Goal: Task Accomplishment & Management: Manage account settings

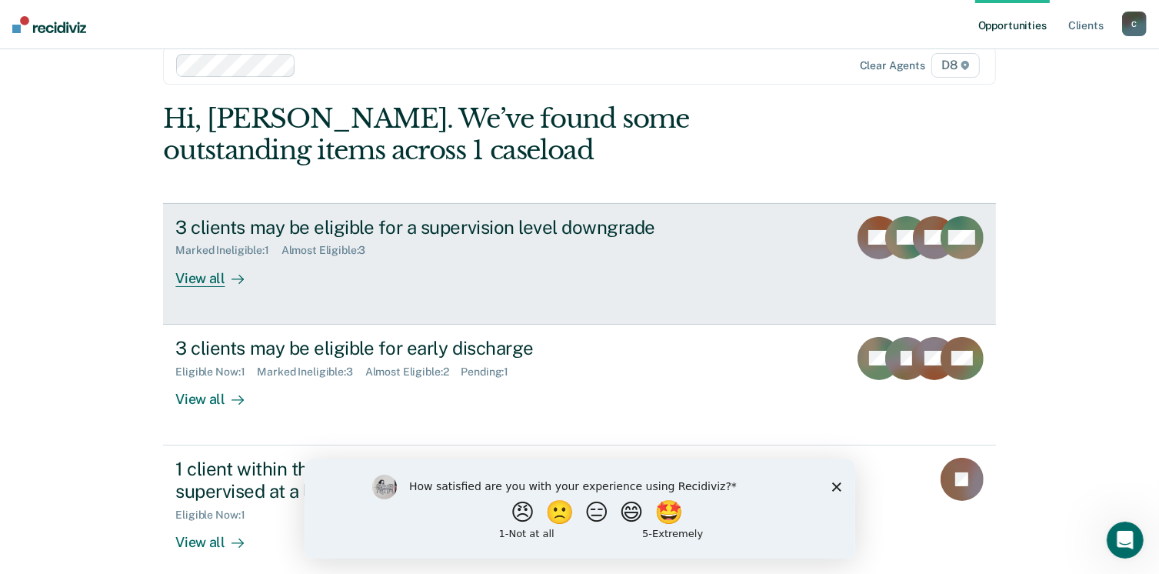
scroll to position [41, 0]
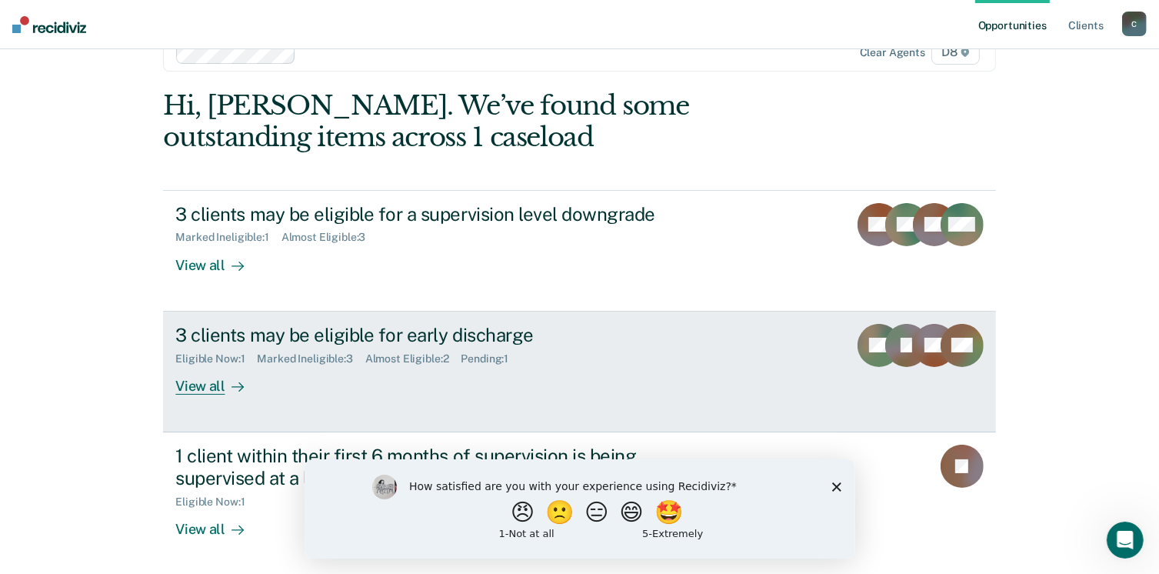
click at [187, 382] on div "View all" at bounding box center [218, 380] width 86 height 30
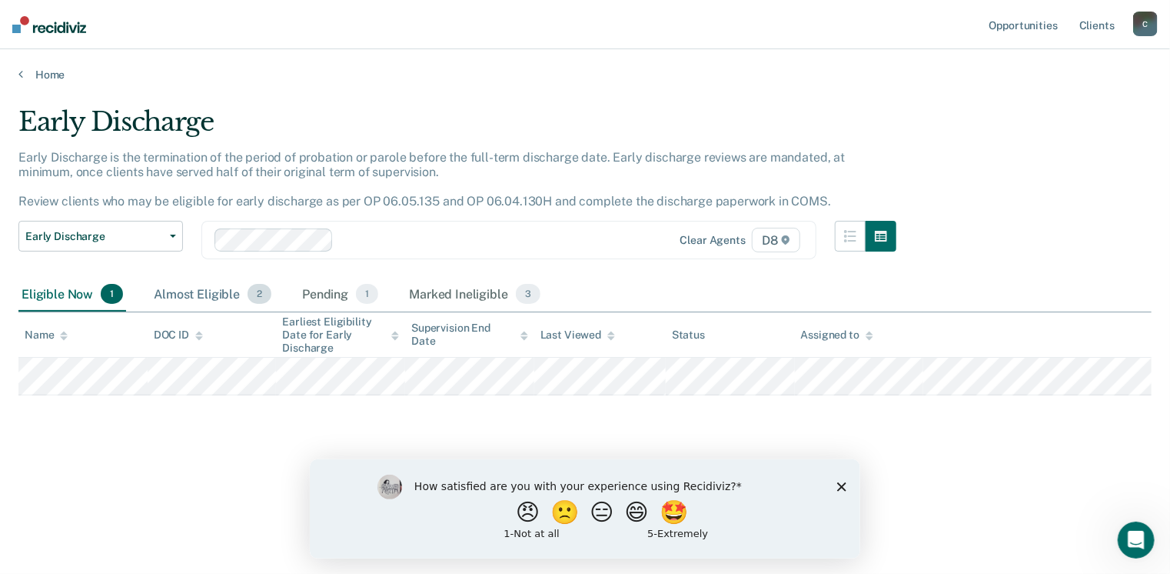
click at [218, 290] on div "Almost Eligible 2" at bounding box center [213, 295] width 124 height 34
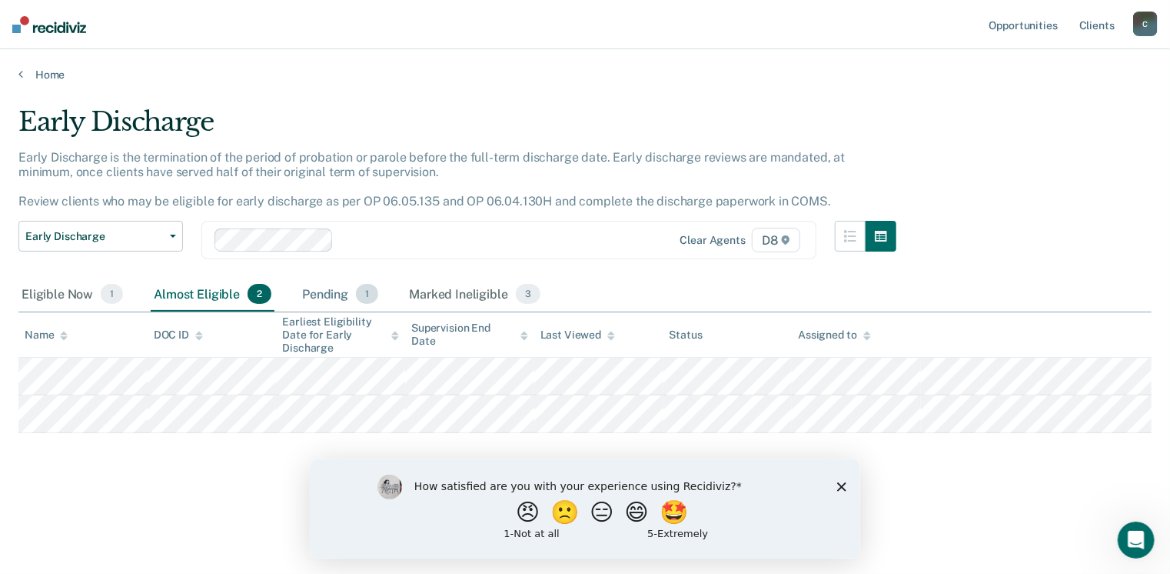
click at [329, 297] on div "Pending 1" at bounding box center [340, 295] width 82 height 34
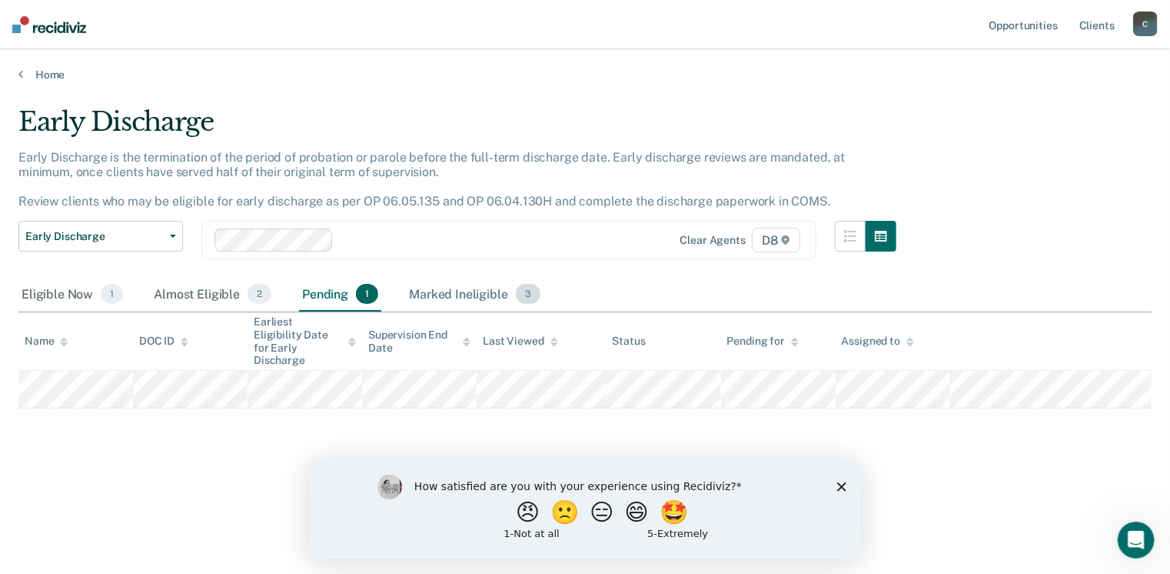
click at [432, 289] on div "Marked Ineligible 3" at bounding box center [475, 295] width 138 height 34
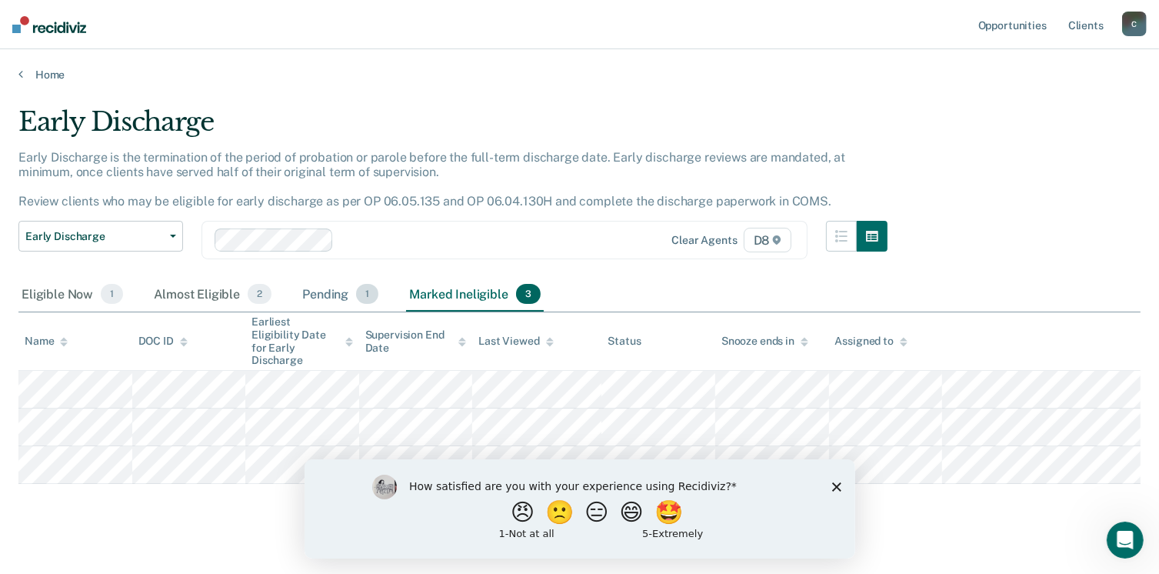
click at [318, 288] on div "Pending 1" at bounding box center [340, 295] width 82 height 34
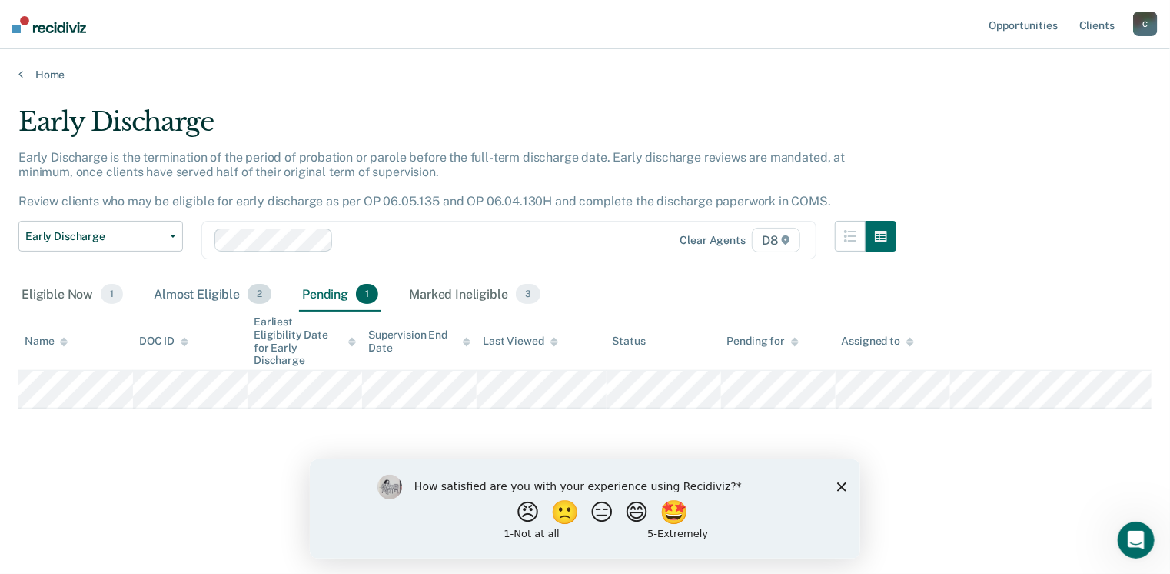
click at [198, 291] on div "Almost Eligible 2" at bounding box center [213, 295] width 124 height 34
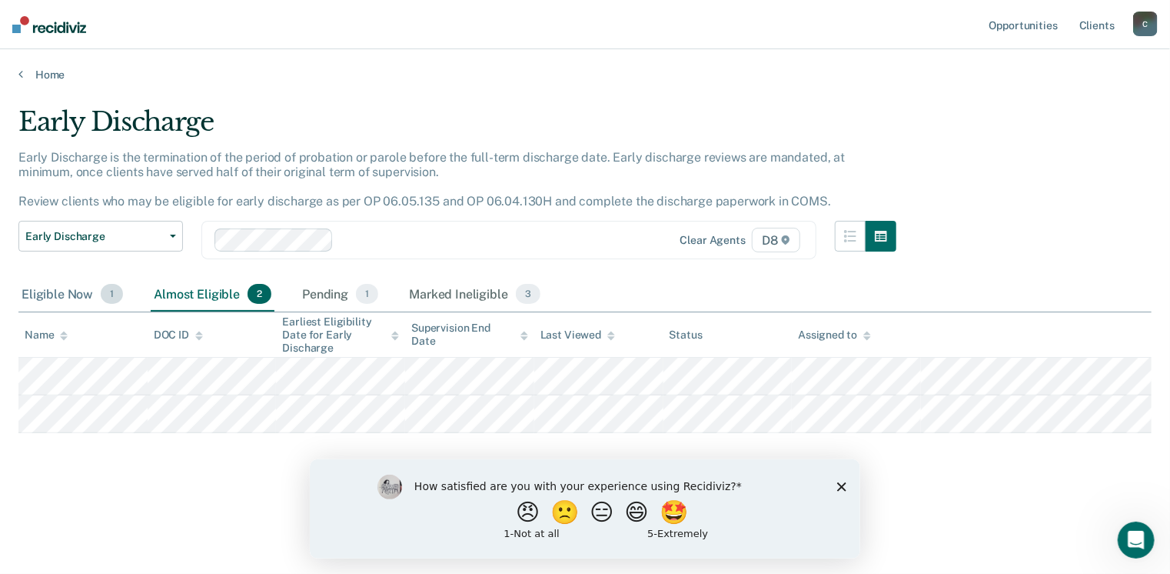
click at [45, 297] on div "Eligible Now 1" at bounding box center [72, 295] width 108 height 34
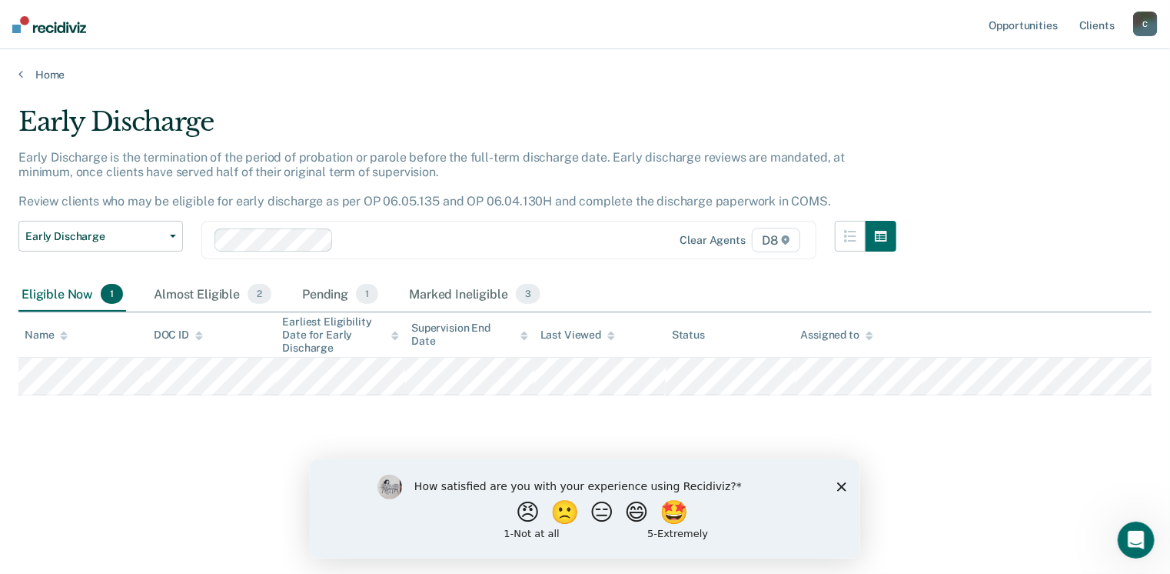
click at [47, 295] on div "Eligible Now 1" at bounding box center [72, 295] width 108 height 34
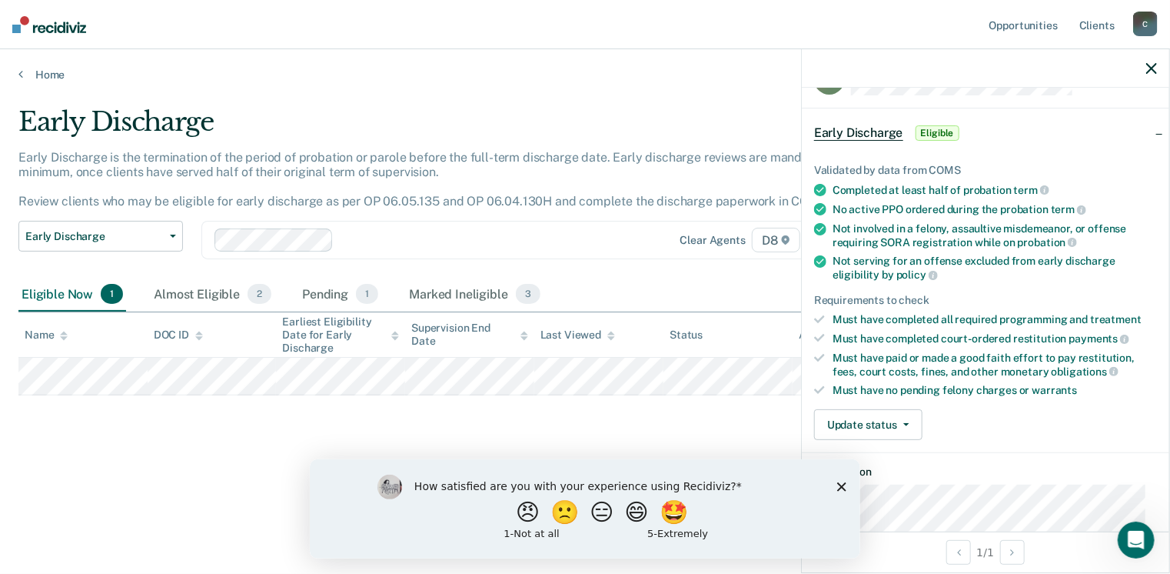
scroll to position [77, 0]
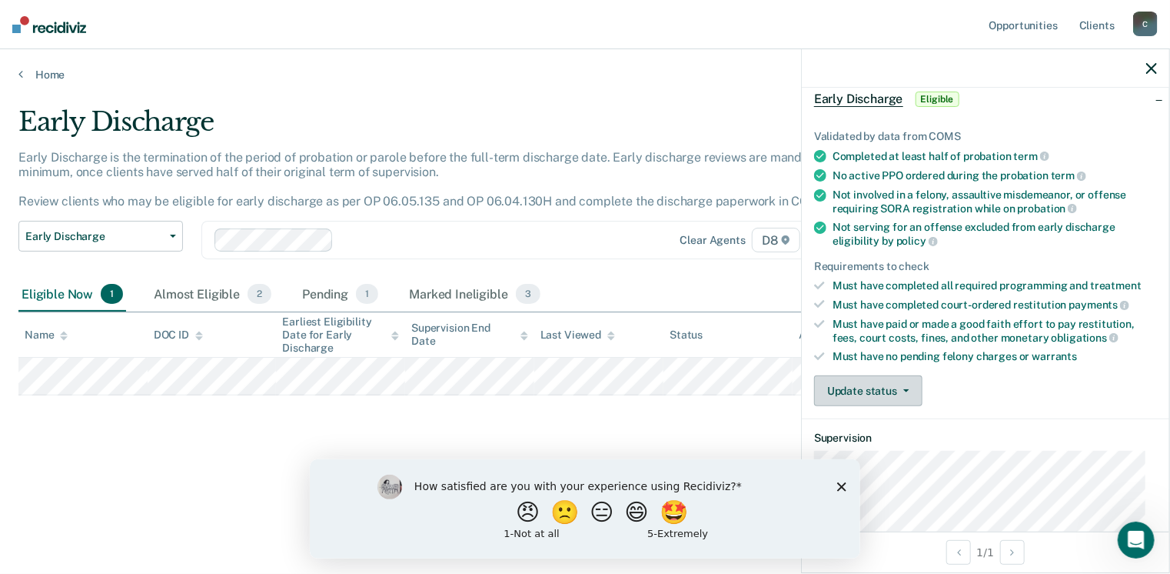
click at [865, 388] on button "Update status" at bounding box center [868, 390] width 108 height 31
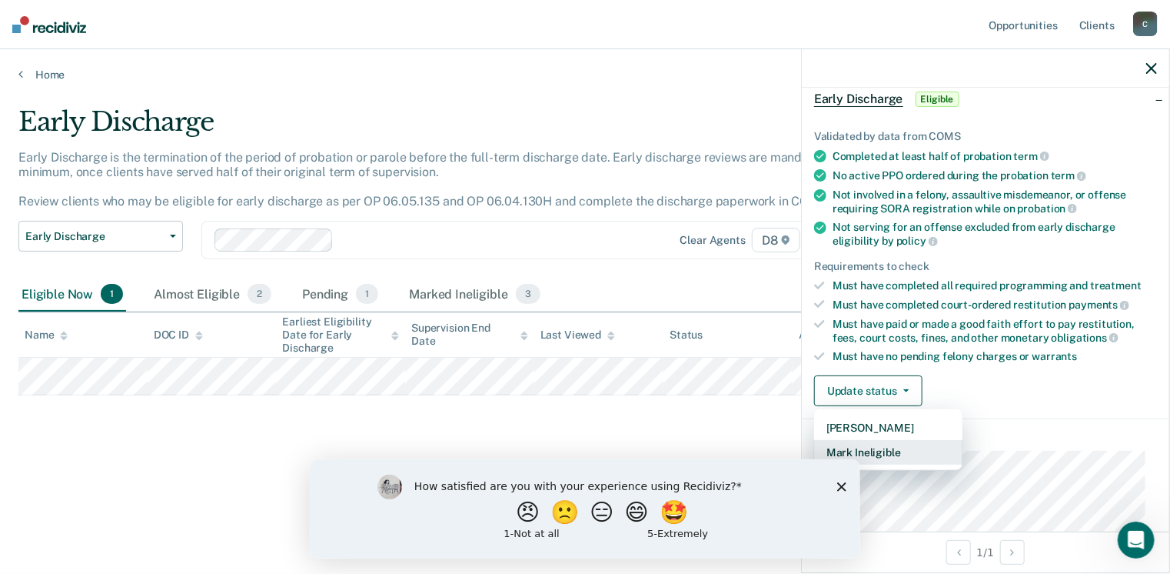
click at [855, 447] on button "Mark Ineligible" at bounding box center [888, 452] width 148 height 25
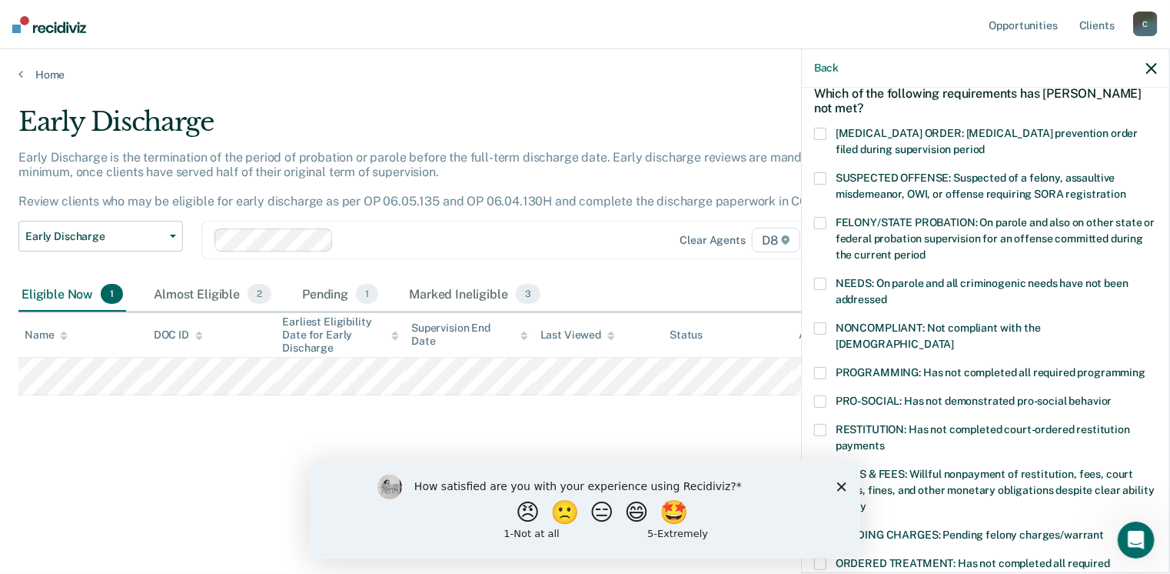
click at [821, 182] on span at bounding box center [820, 178] width 12 height 12
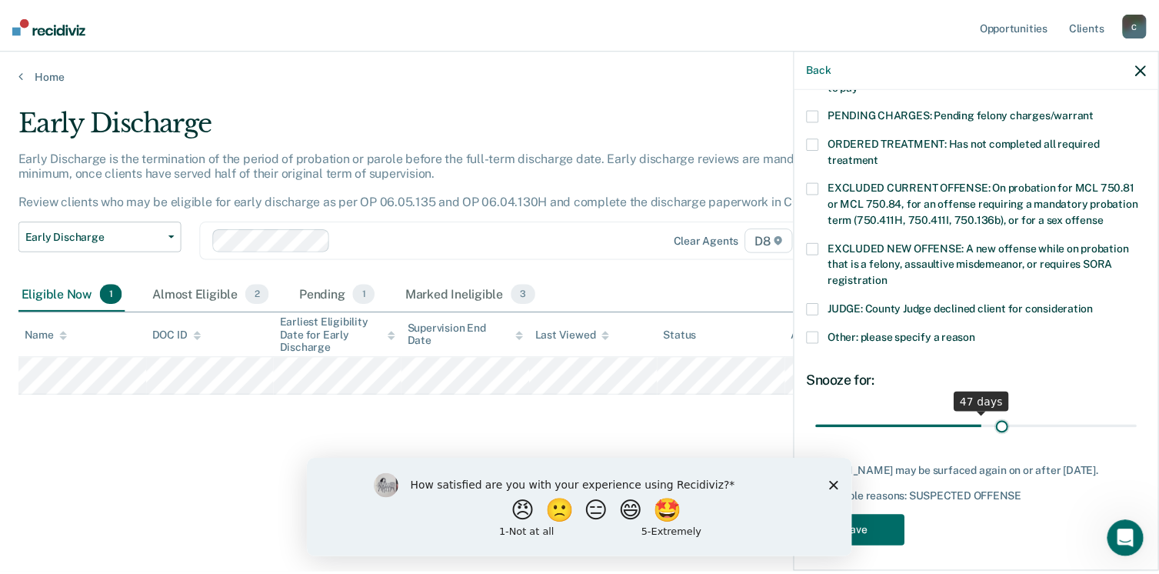
scroll to position [484, 0]
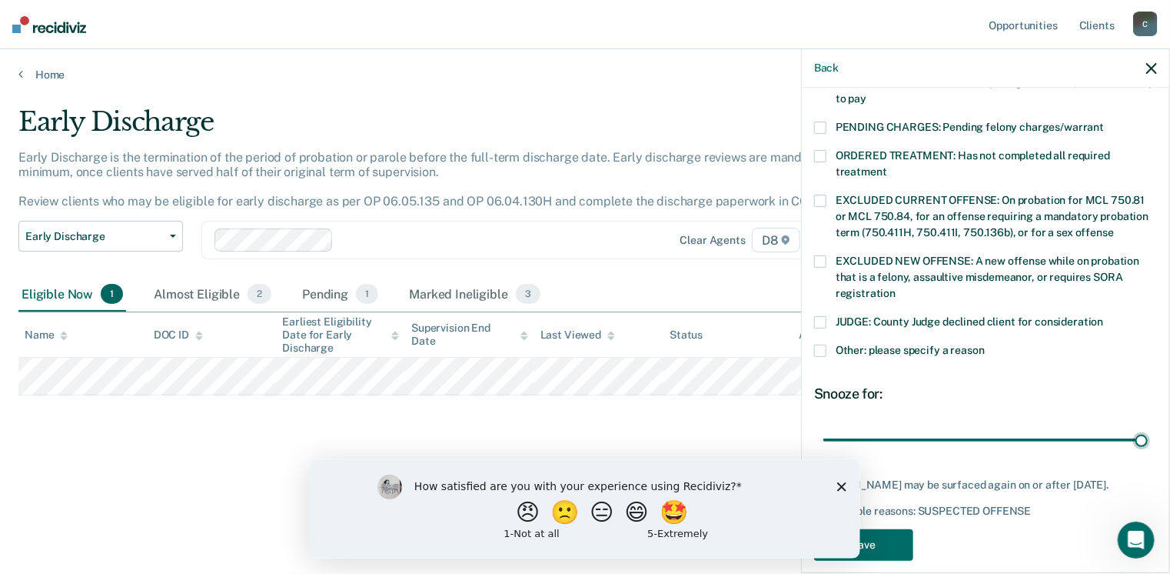
drag, startPoint x: 925, startPoint y: 411, endPoint x: 1148, endPoint y: 409, distance: 223.0
type input "90"
click at [1148, 427] on input "range" at bounding box center [986, 440] width 325 height 27
click at [892, 529] on button "Save" at bounding box center [863, 545] width 99 height 32
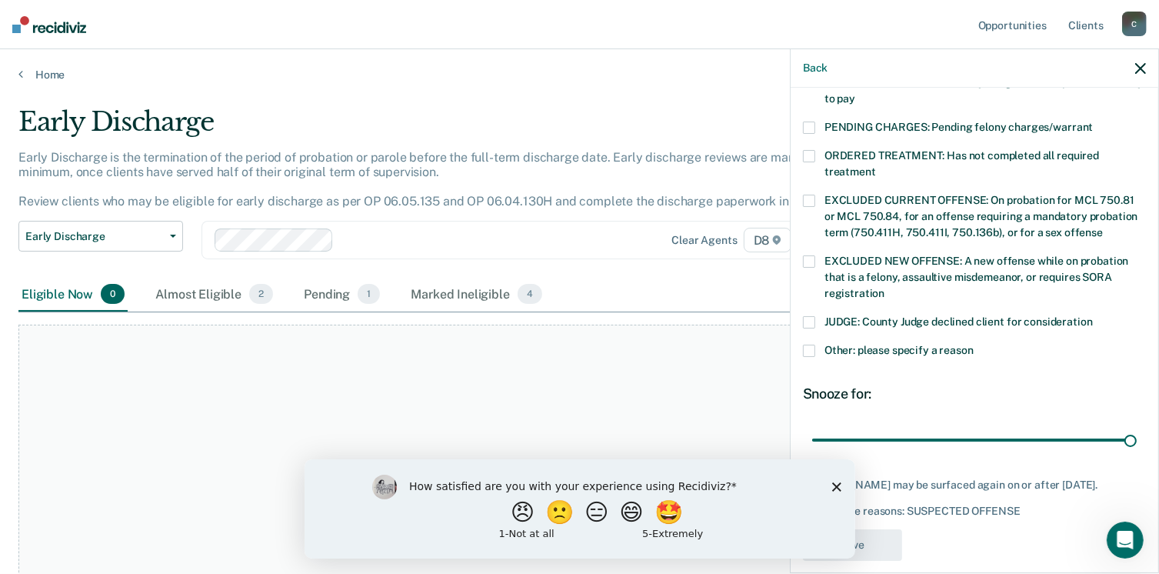
click at [832, 486] on icon "Close survey" at bounding box center [835, 485] width 9 height 9
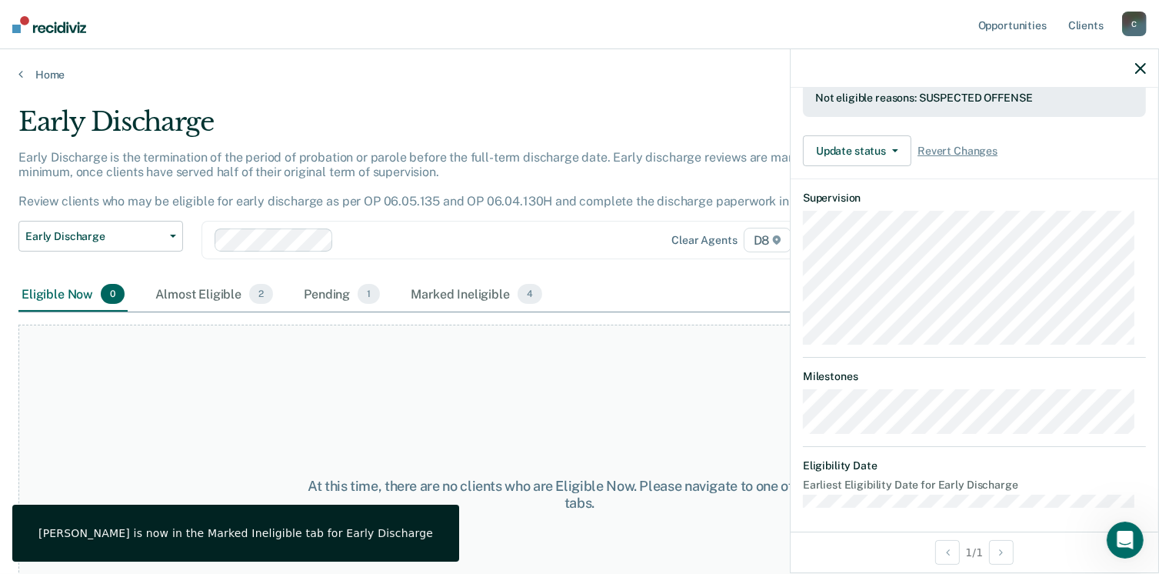
click at [1138, 66] on icon "button" at bounding box center [1140, 68] width 11 height 11
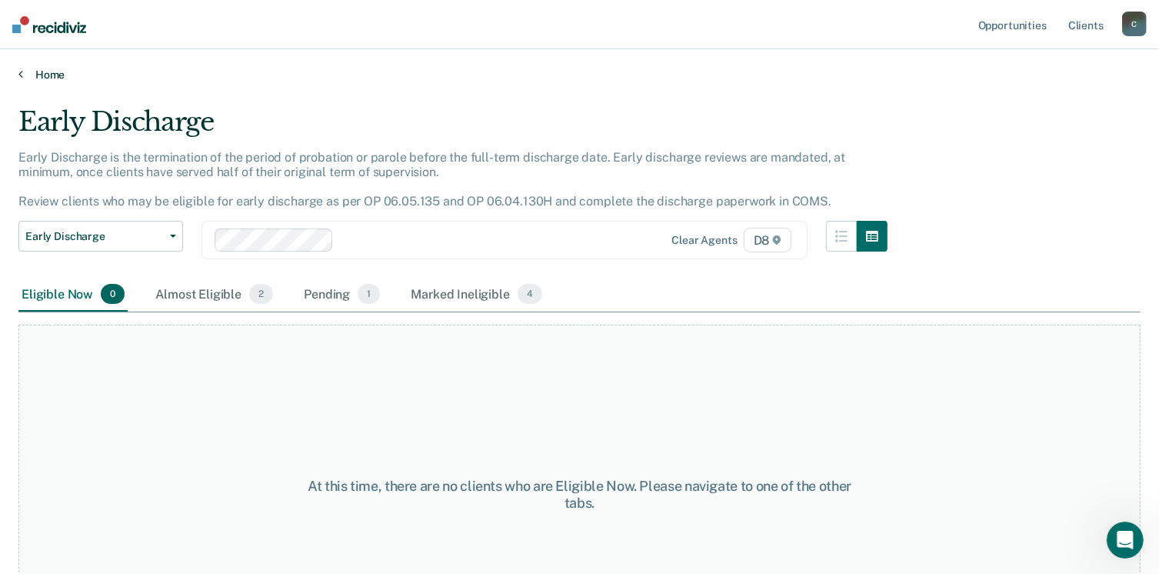
click at [44, 75] on link "Home" at bounding box center [579, 75] width 1122 height 14
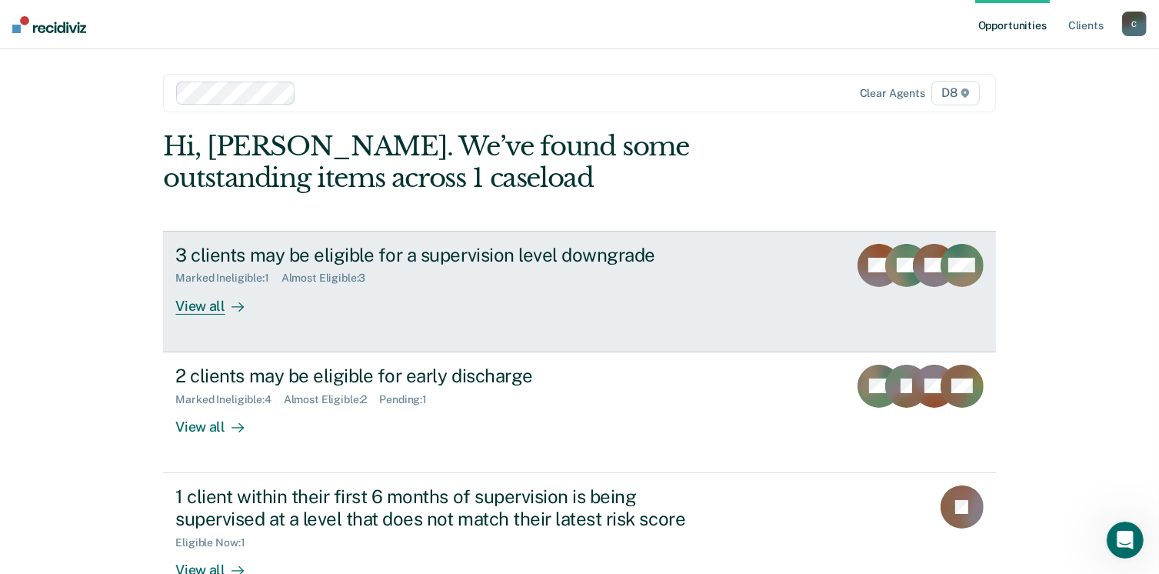
click at [203, 301] on div "View all" at bounding box center [218, 300] width 86 height 30
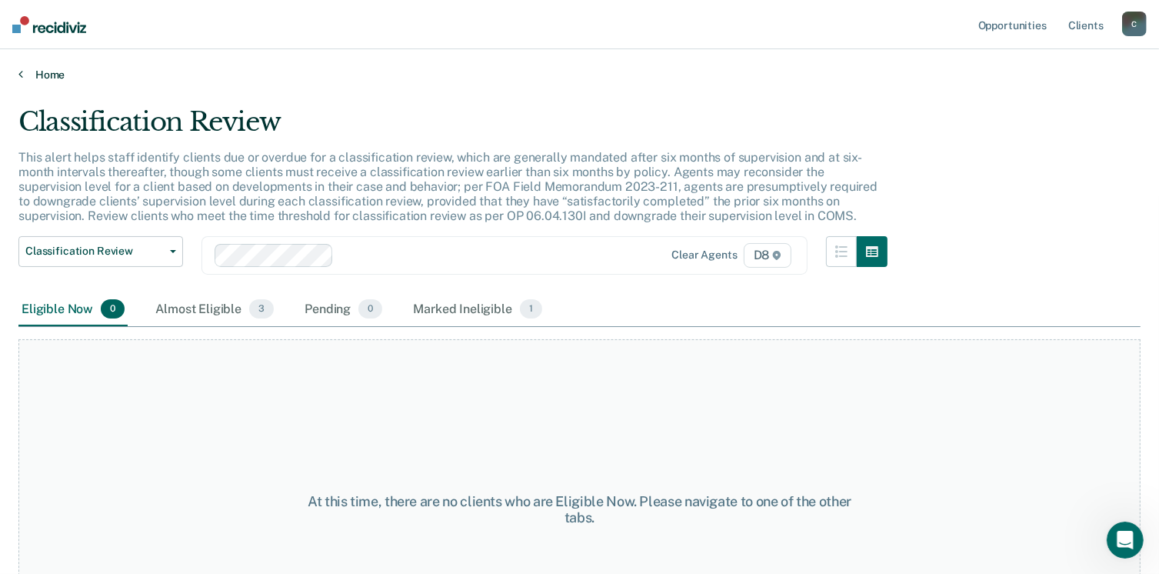
click at [46, 74] on link "Home" at bounding box center [579, 75] width 1122 height 14
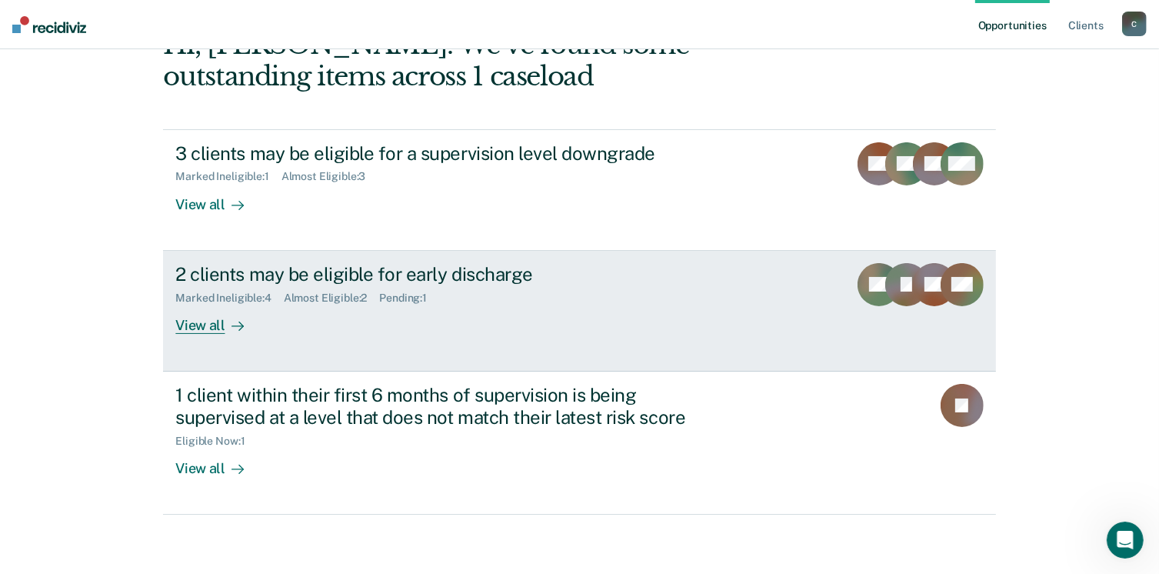
scroll to position [102, 0]
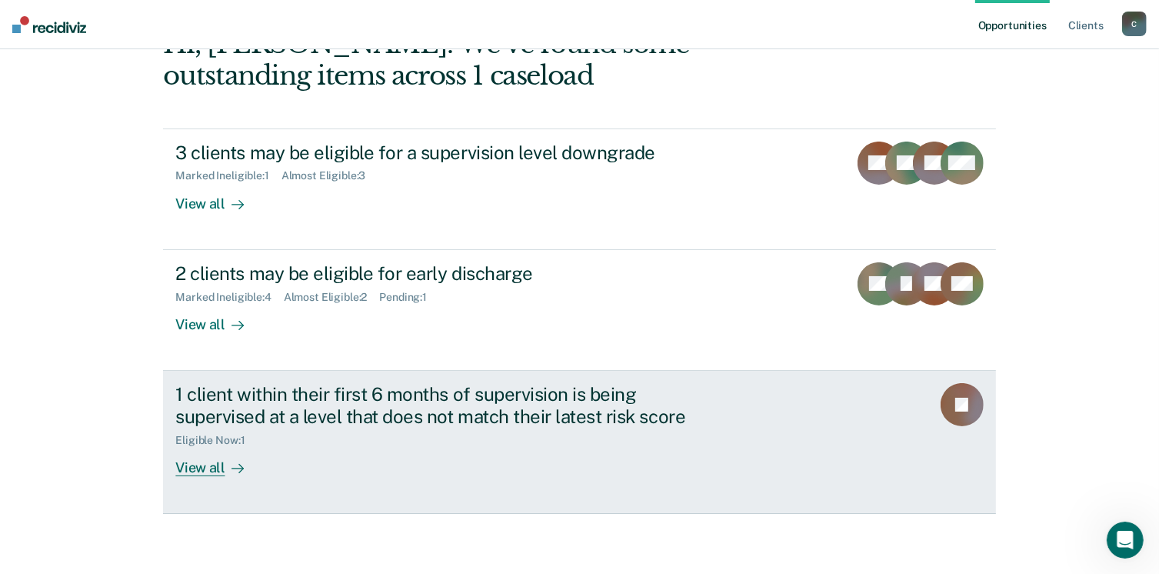
click at [207, 469] on div "View all" at bounding box center [218, 461] width 86 height 30
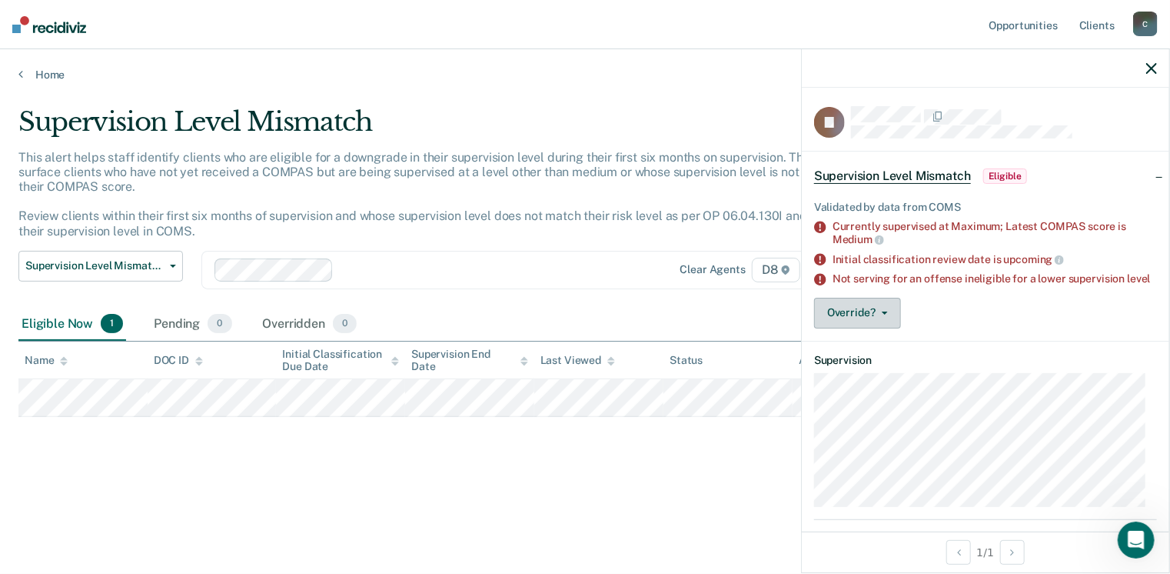
click at [878, 315] on span "button" at bounding box center [882, 312] width 12 height 3
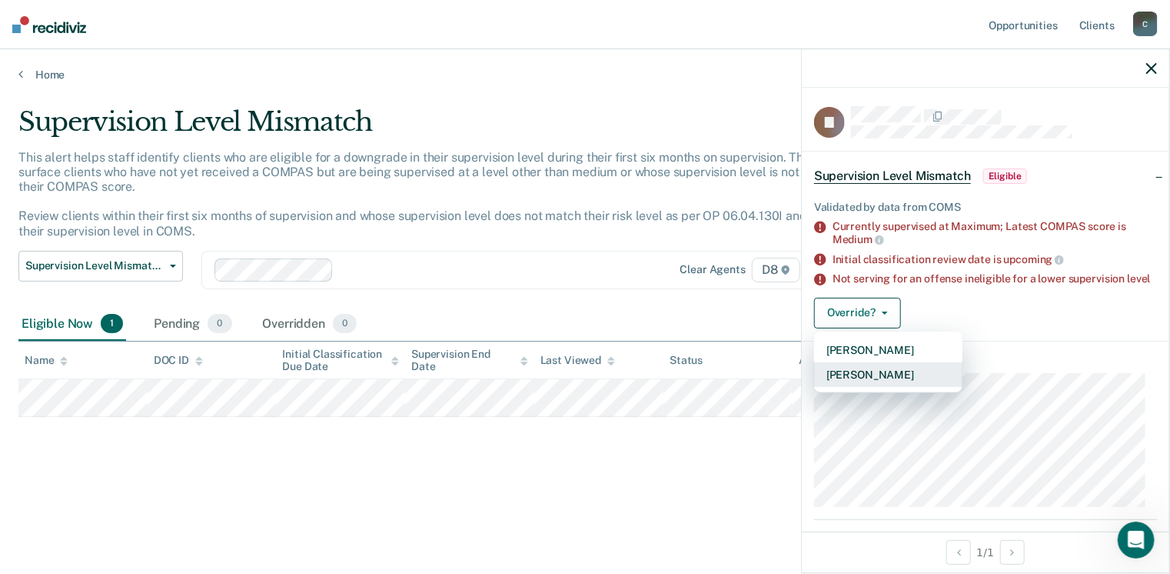
click at [888, 387] on button "[PERSON_NAME]" at bounding box center [888, 374] width 148 height 25
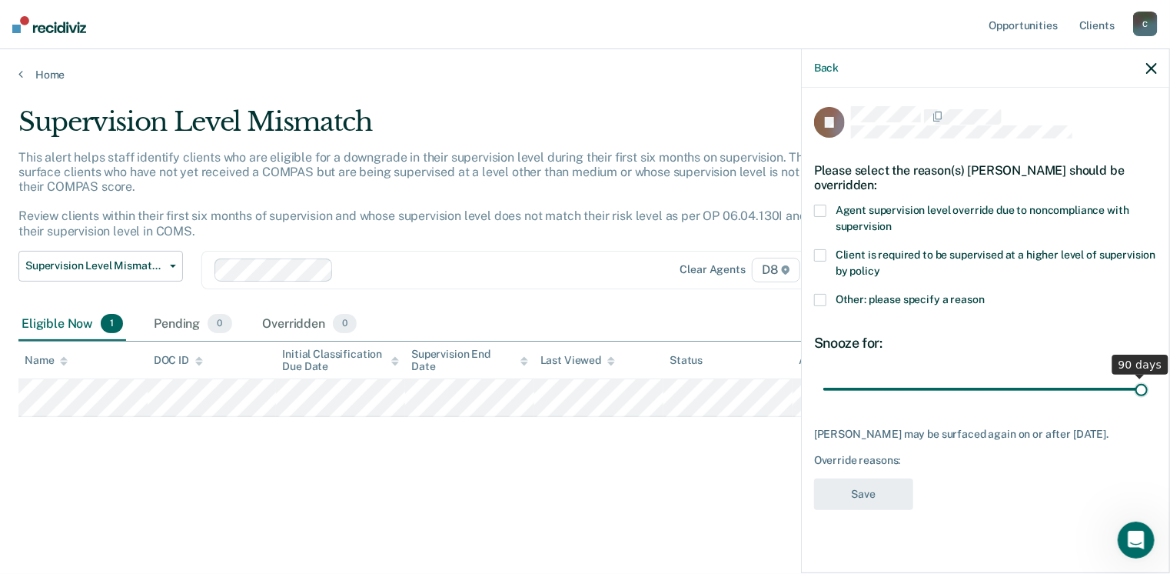
drag, startPoint x: 931, startPoint y: 370, endPoint x: 1160, endPoint y: 382, distance: 228.7
type input "90"
click at [1148, 382] on input "range" at bounding box center [986, 389] width 325 height 27
click at [821, 294] on span at bounding box center [820, 300] width 12 height 12
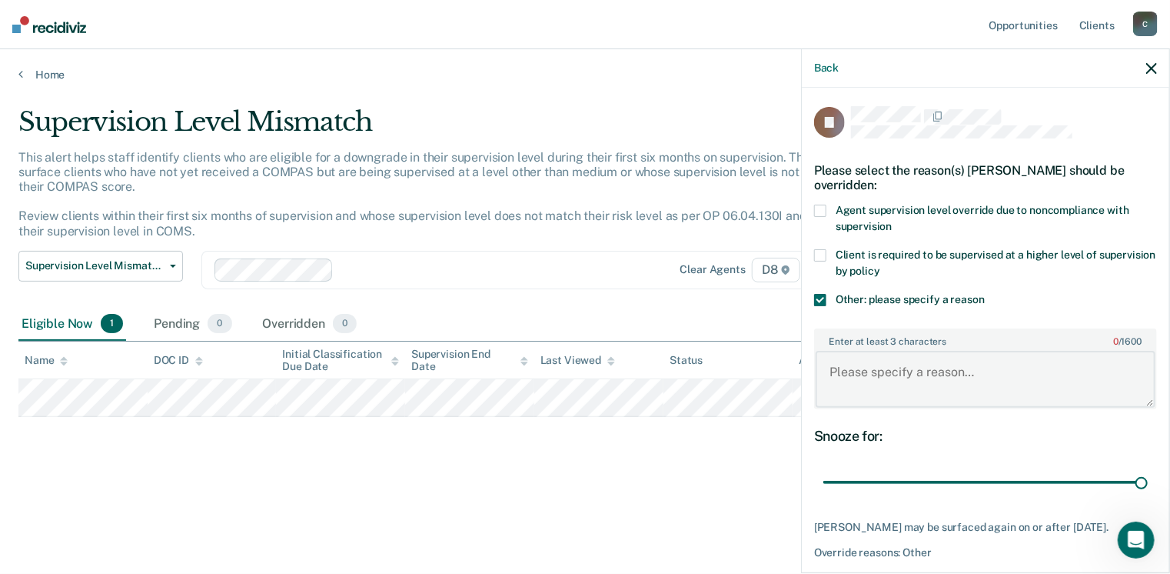
click at [883, 381] on textarea "Enter at least 3 characters 0 / 1600" at bounding box center [986, 379] width 340 height 57
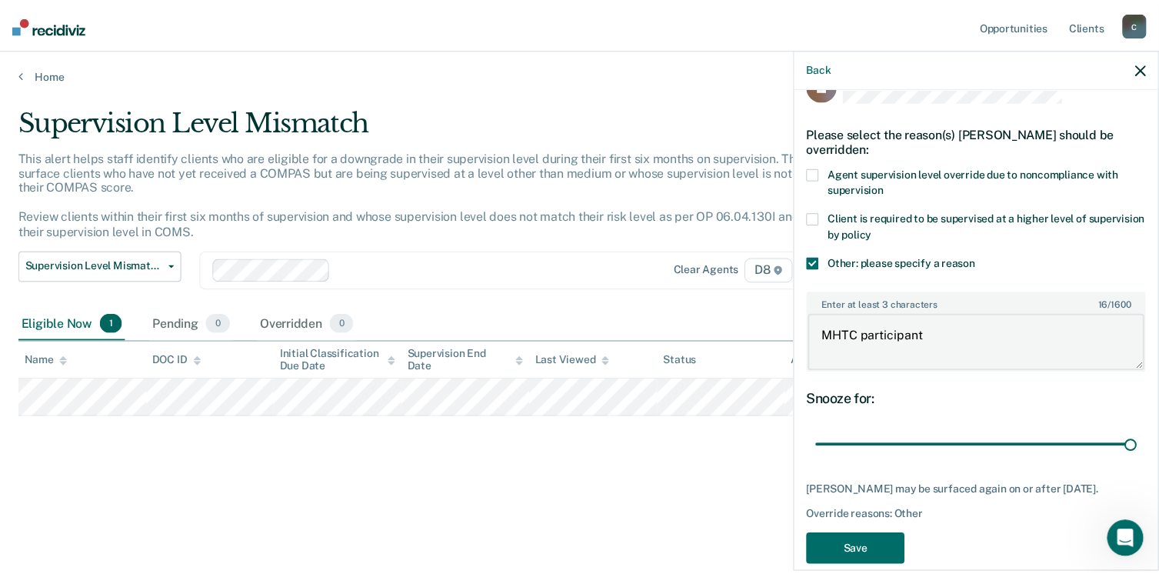
scroll to position [57, 0]
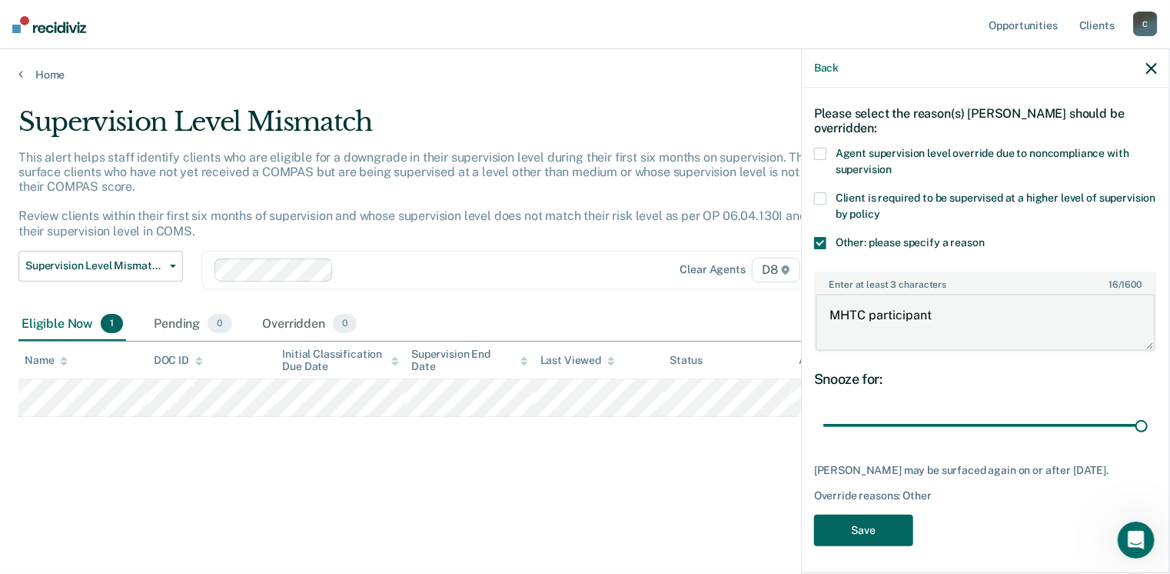
type textarea "MHTC participant"
click at [874, 532] on button "Save" at bounding box center [863, 530] width 99 height 32
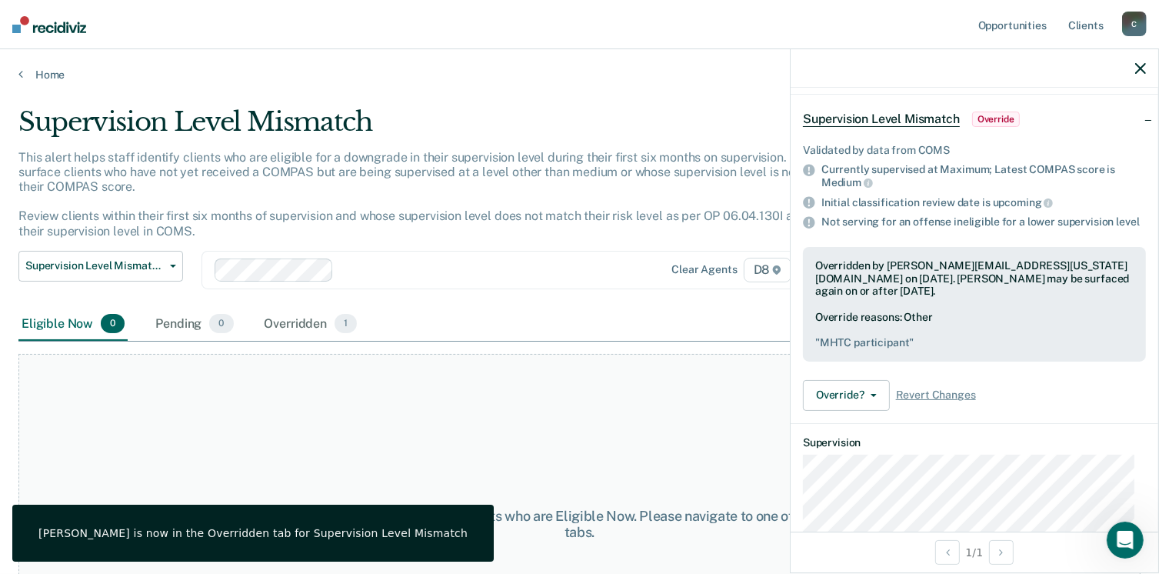
click at [1138, 69] on icon "button" at bounding box center [1140, 68] width 11 height 11
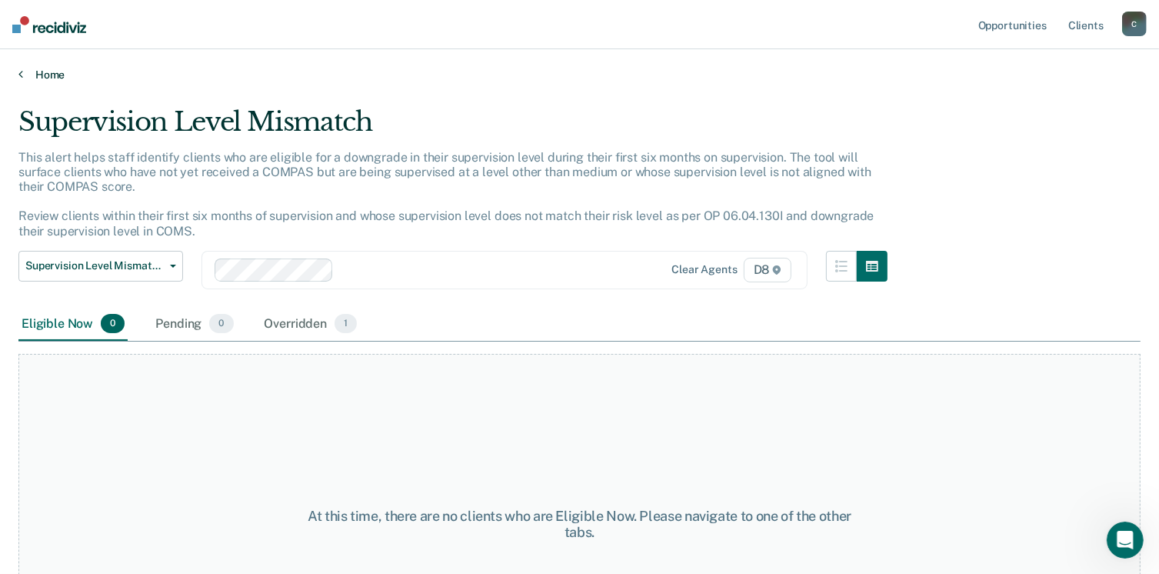
click at [55, 78] on link "Home" at bounding box center [579, 75] width 1122 height 14
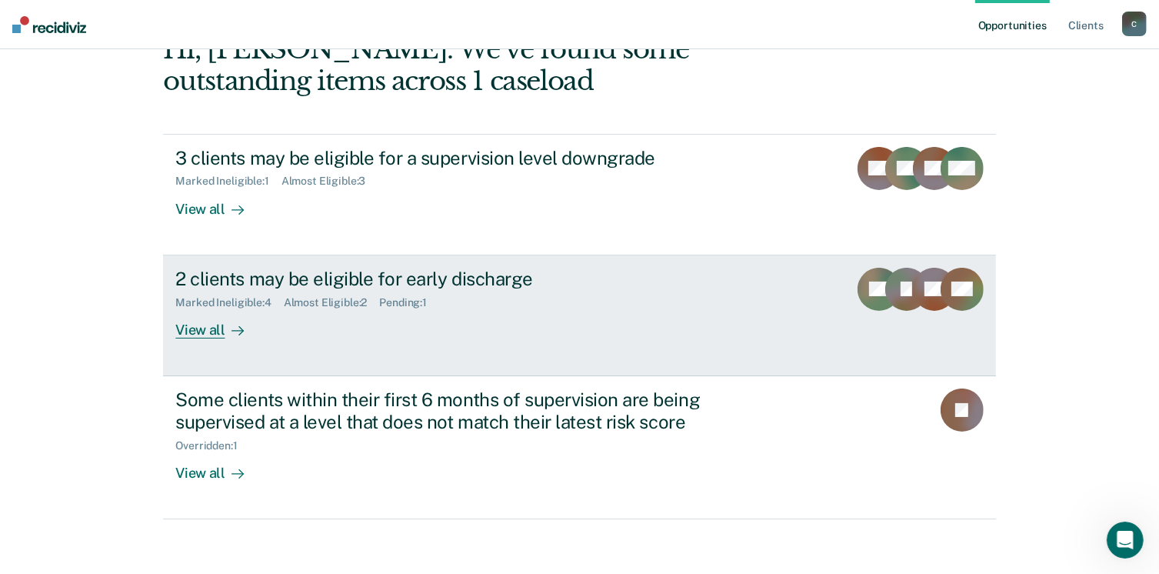
scroll to position [102, 0]
